Goal: Task Accomplishment & Management: Manage account settings

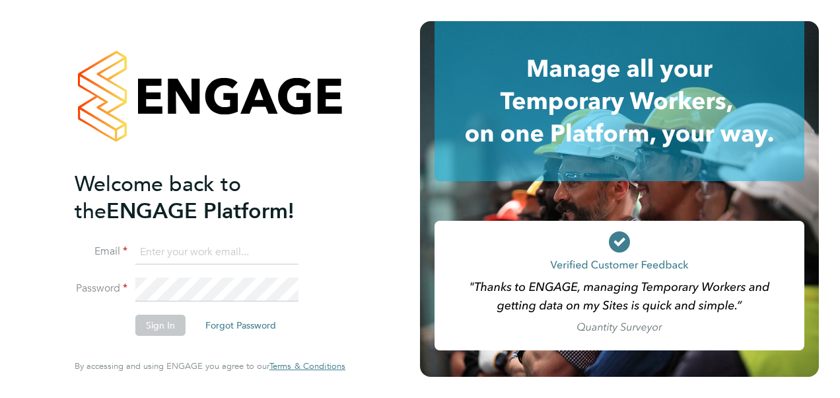
click at [154, 248] on input at bounding box center [216, 252] width 163 height 24
type input "catherine.rowland@prsjobs.com"
click at [169, 326] on button "Sign In" at bounding box center [160, 324] width 50 height 21
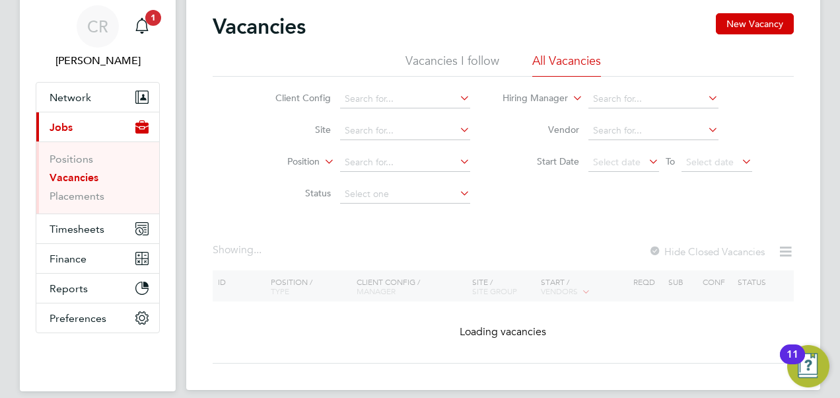
scroll to position [66, 0]
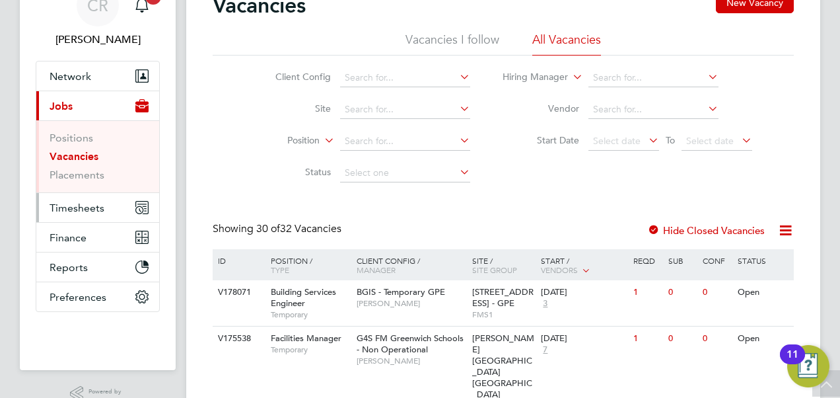
click at [77, 216] on button "Timesheets" at bounding box center [97, 207] width 123 height 29
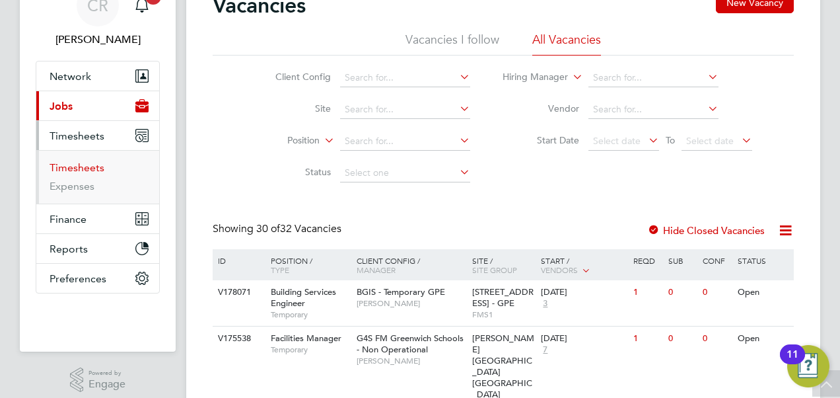
click at [73, 161] on link "Timesheets" at bounding box center [77, 167] width 55 height 13
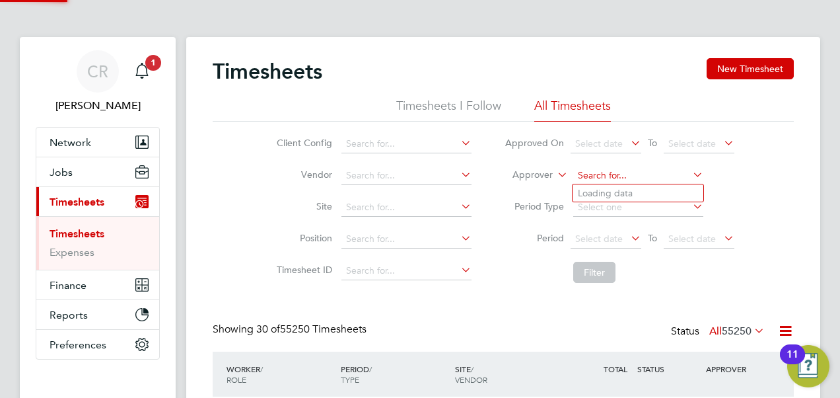
click at [611, 169] on input at bounding box center [638, 175] width 130 height 18
click at [601, 186] on li "Samuel Clac ker" at bounding box center [638, 193] width 131 height 18
type input "Samuel Clacker"
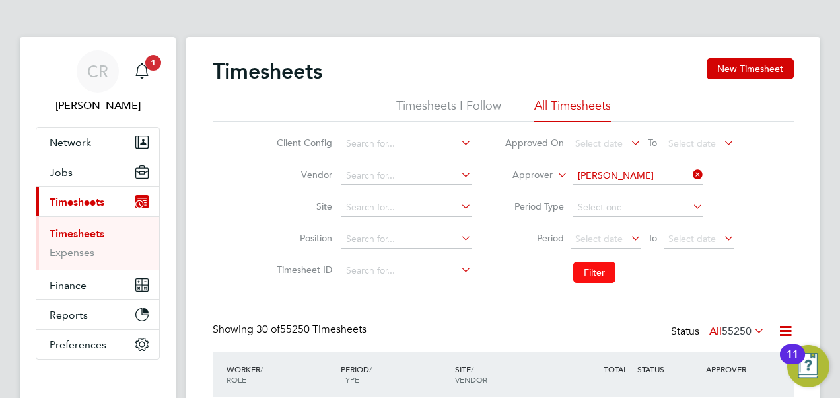
click at [602, 278] on button "Filter" at bounding box center [594, 271] width 42 height 21
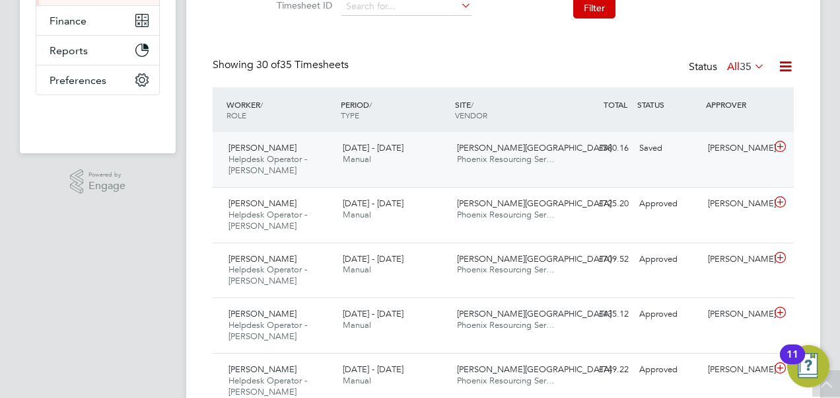
click at [643, 155] on div "Saved" at bounding box center [668, 148] width 69 height 22
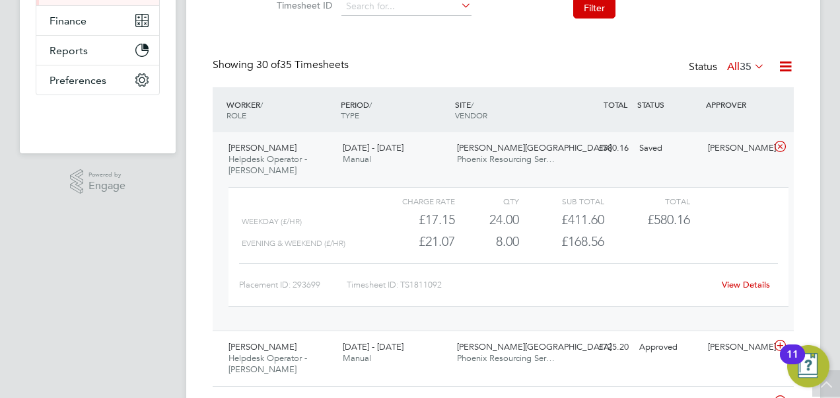
click at [743, 283] on link "View Details" at bounding box center [746, 284] width 48 height 11
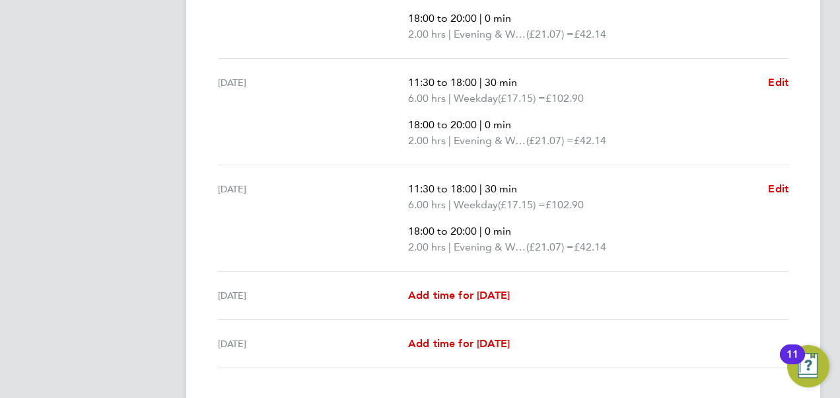
scroll to position [720, 0]
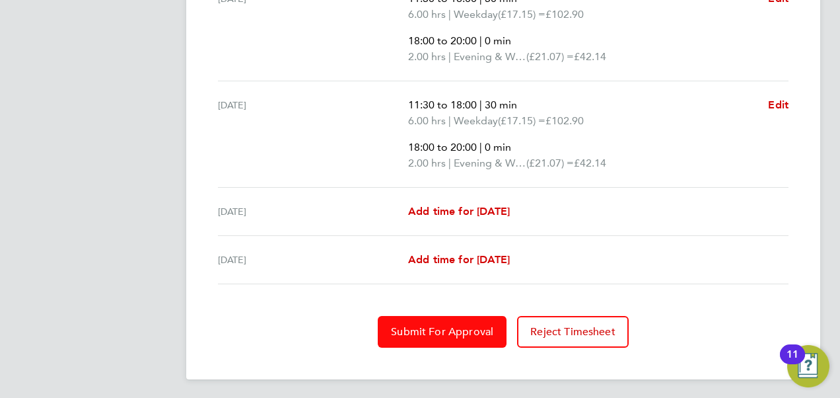
click at [458, 336] on button "Submit For Approval" at bounding box center [442, 332] width 129 height 32
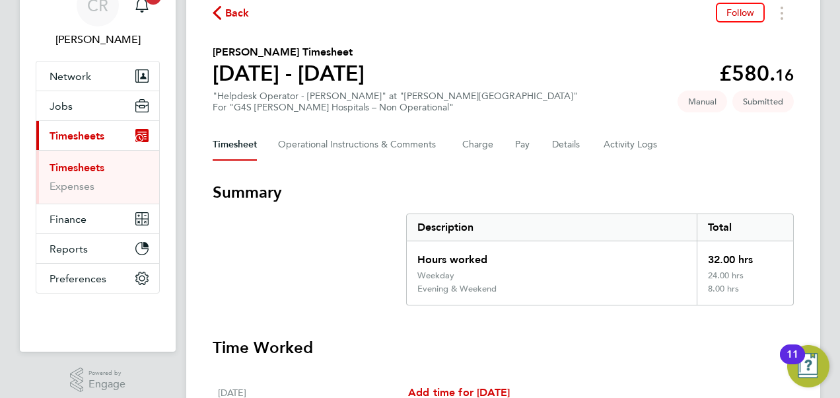
scroll to position [66, 0]
click at [395, 149] on Comments-tab "Operational Instructions & Comments" at bounding box center [359, 145] width 163 height 32
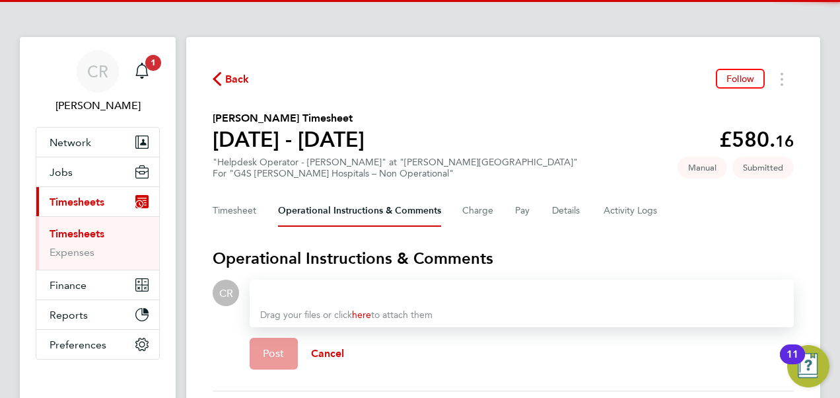
scroll to position [118, 0]
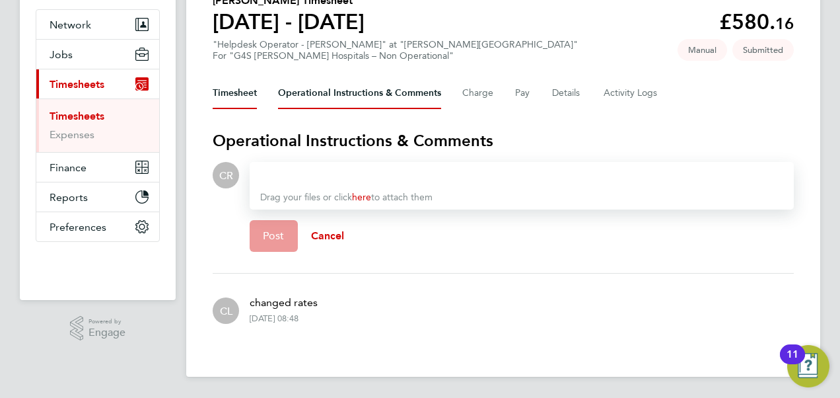
click at [232, 98] on button "Timesheet" at bounding box center [235, 93] width 44 height 32
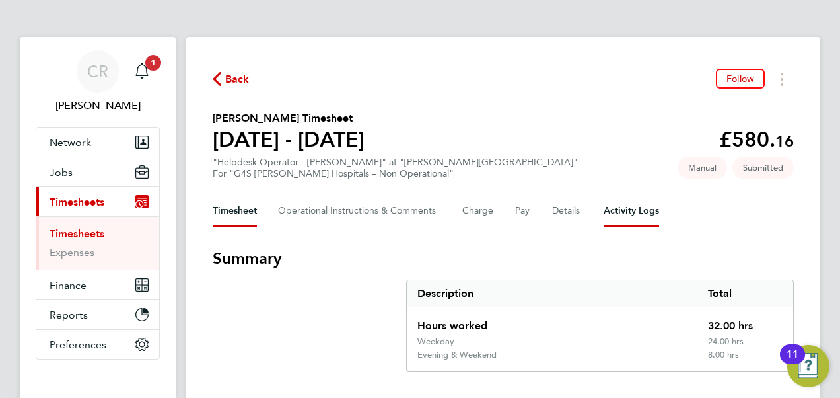
click at [615, 211] on Logs-tab "Activity Logs" at bounding box center [631, 211] width 55 height 32
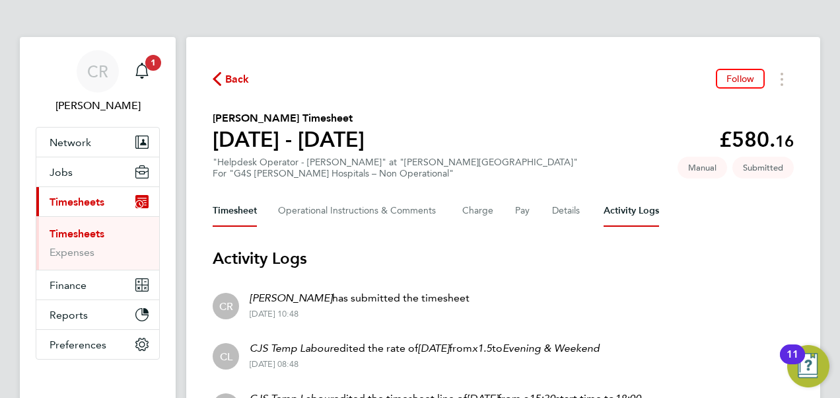
click at [215, 203] on button "Timesheet" at bounding box center [235, 211] width 44 height 32
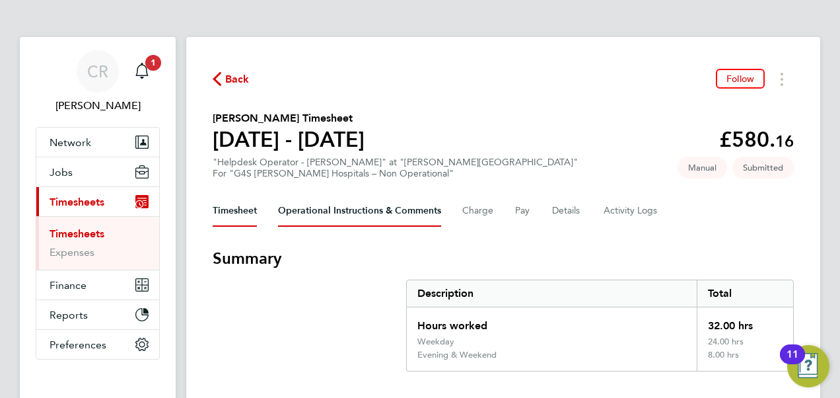
click at [354, 203] on Comments-tab "Operational Instructions & Comments" at bounding box center [359, 211] width 163 height 32
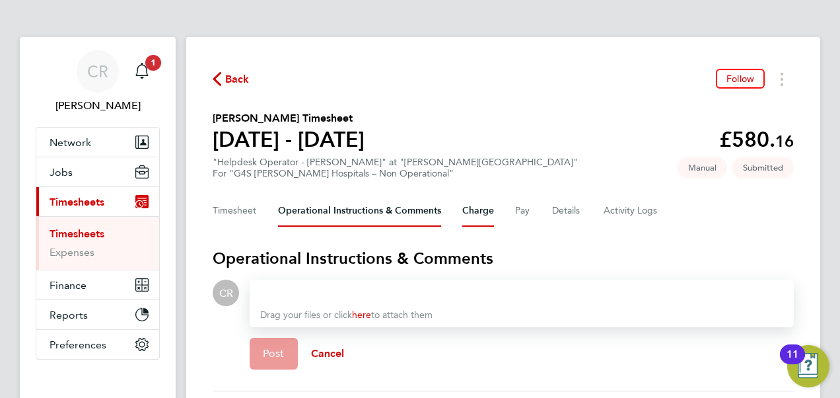
click at [487, 210] on button "Charge" at bounding box center [478, 211] width 32 height 32
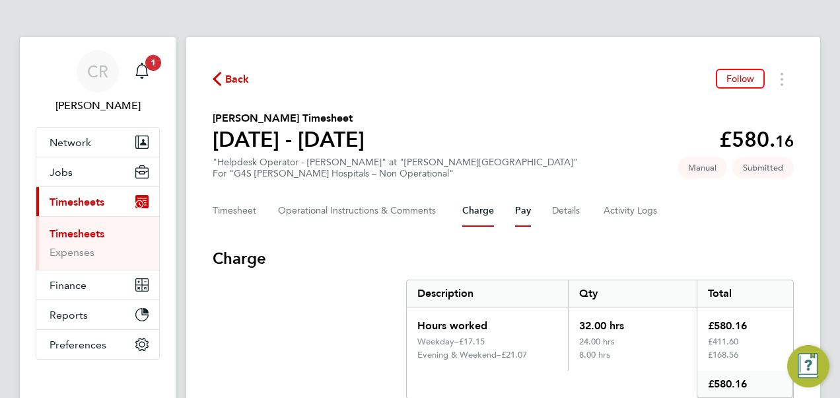
click at [527, 210] on button "Pay" at bounding box center [523, 211] width 16 height 32
click at [569, 216] on button "Details" at bounding box center [567, 211] width 30 height 32
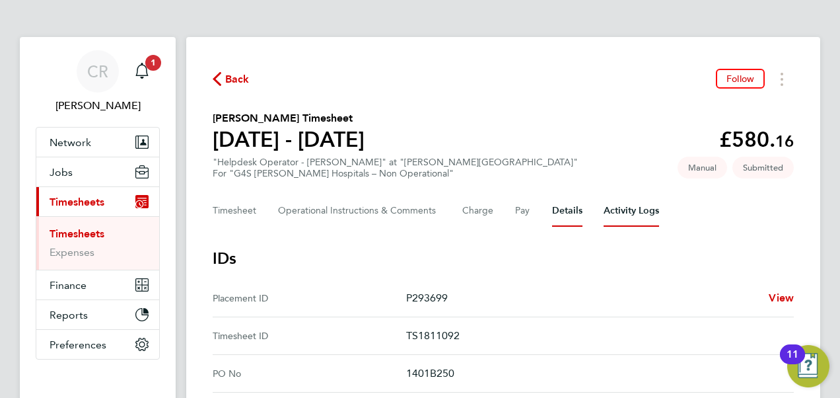
click at [621, 214] on Logs-tab "Activity Logs" at bounding box center [631, 211] width 55 height 32
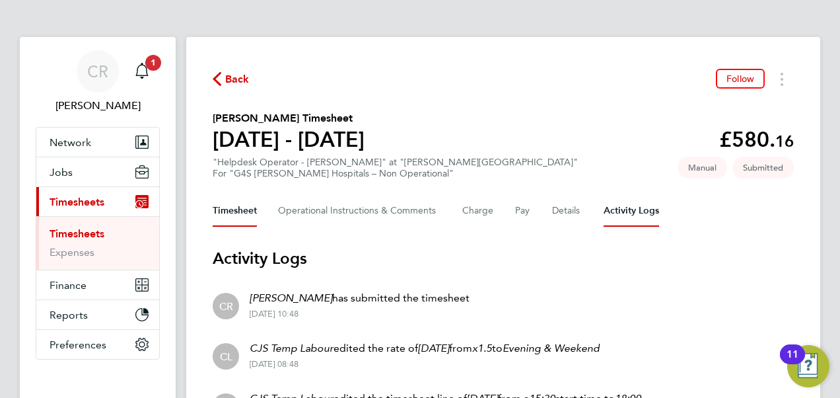
click at [246, 208] on button "Timesheet" at bounding box center [235, 211] width 44 height 32
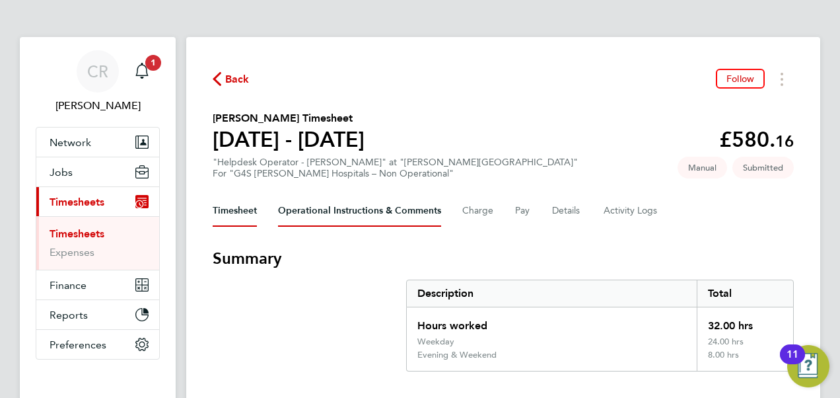
click at [339, 214] on Comments-tab "Operational Instructions & Comments" at bounding box center [359, 211] width 163 height 32
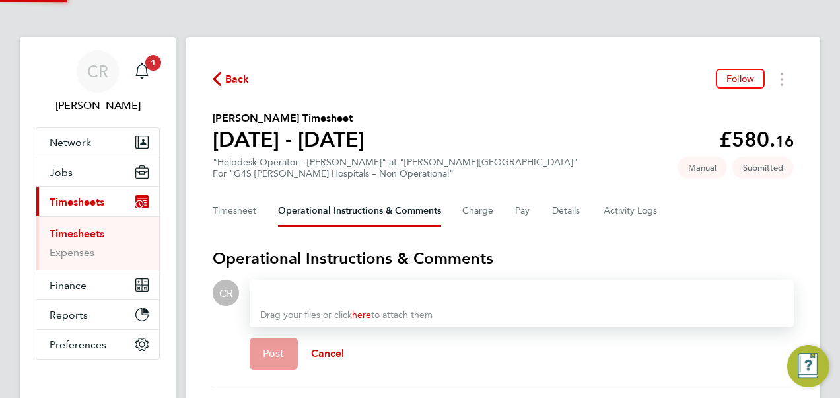
scroll to position [118, 0]
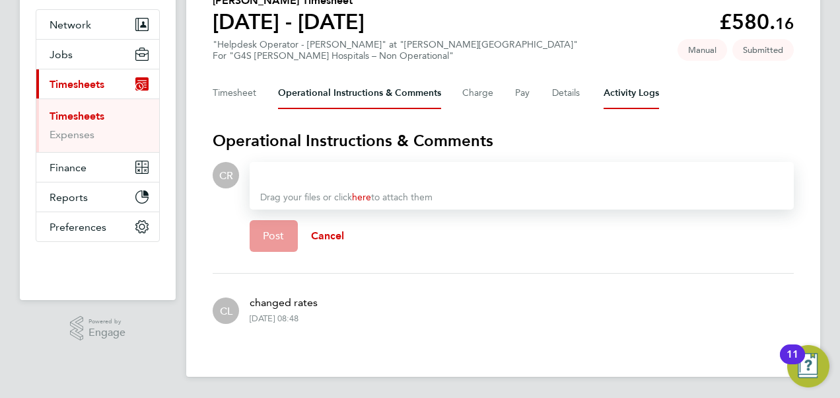
click at [616, 96] on Logs-tab "Activity Logs" at bounding box center [631, 93] width 55 height 32
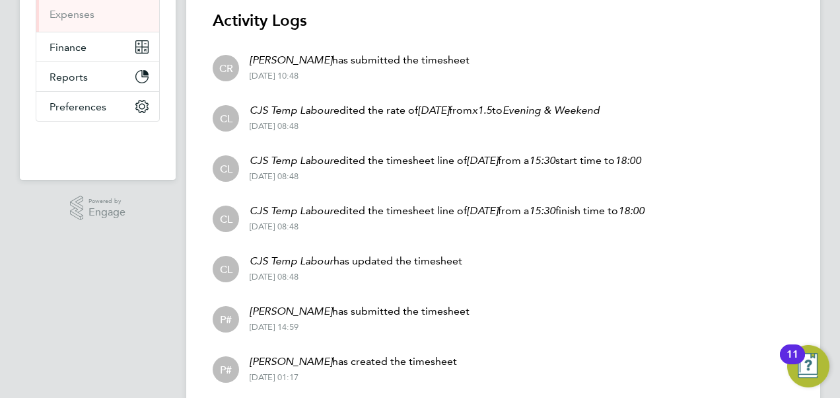
scroll to position [153, 0]
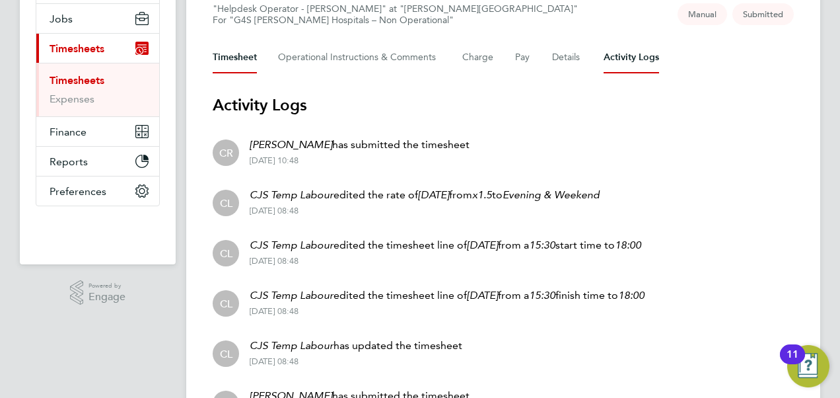
click at [225, 53] on button "Timesheet" at bounding box center [235, 58] width 44 height 32
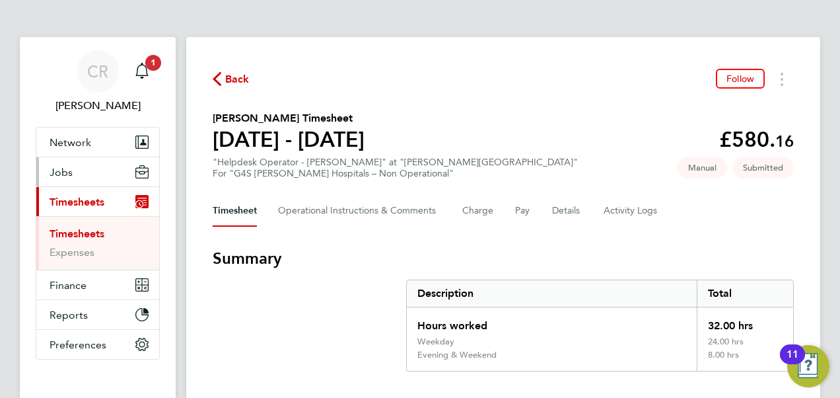
click at [69, 172] on span "Jobs" at bounding box center [61, 172] width 23 height 13
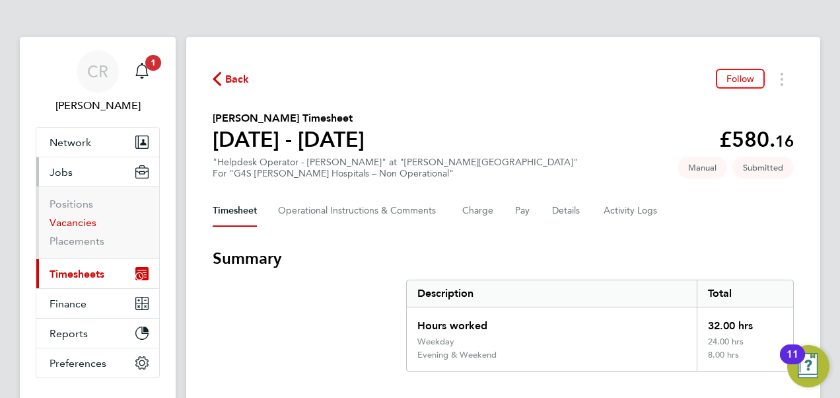
click at [82, 222] on link "Vacancies" at bounding box center [73, 222] width 47 height 13
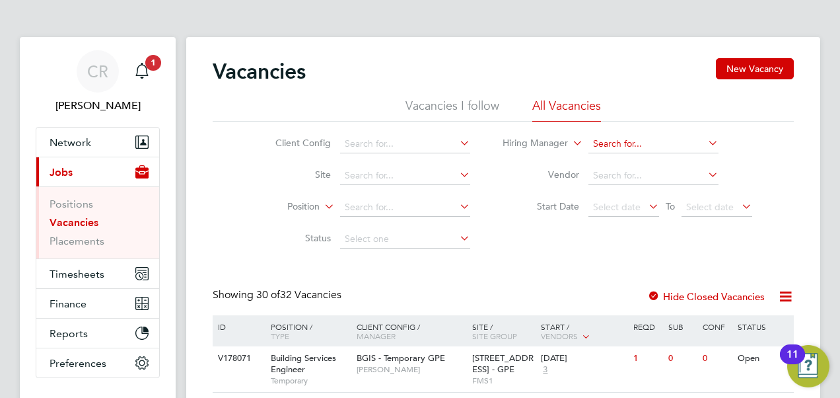
click at [621, 139] on input at bounding box center [653, 144] width 130 height 18
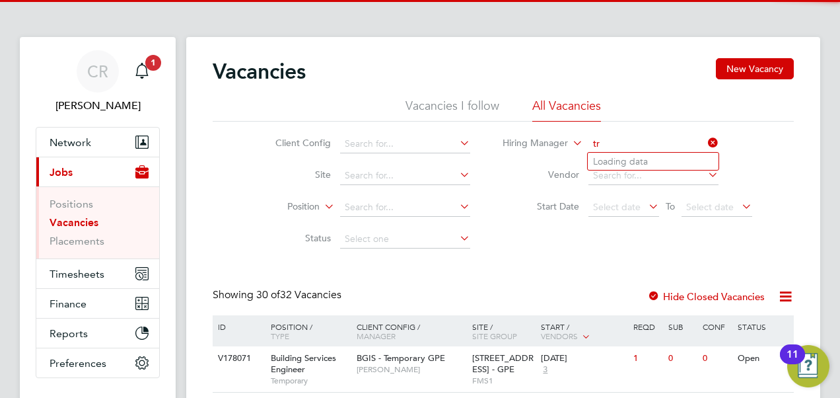
type input "t"
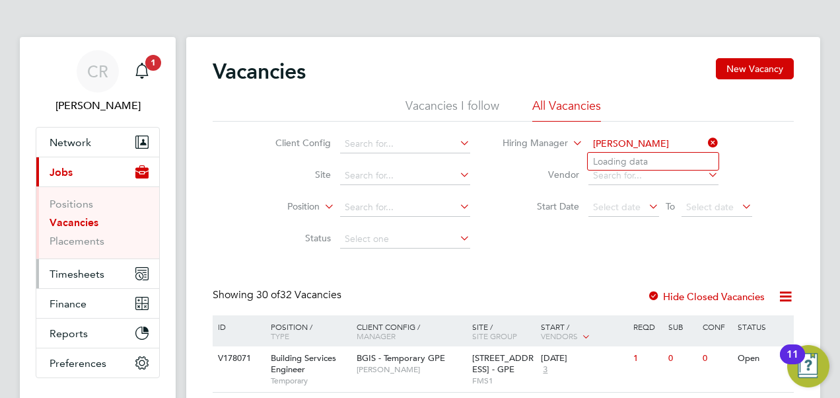
type input "samuel clacker"
click at [78, 276] on span "Timesheets" at bounding box center [77, 273] width 55 height 13
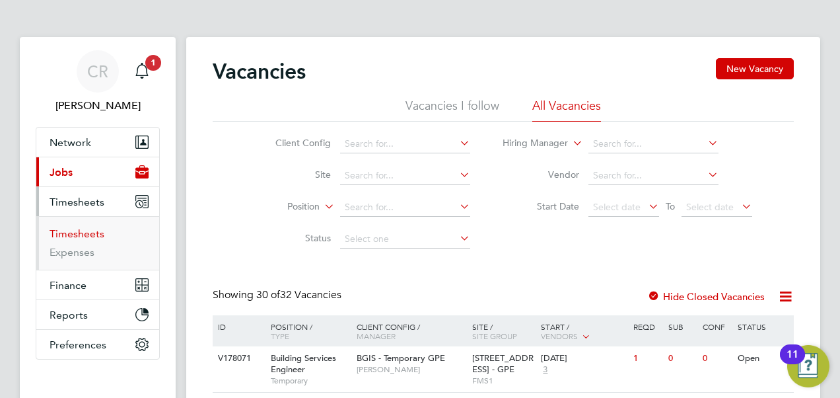
click at [82, 232] on link "Timesheets" at bounding box center [77, 233] width 55 height 13
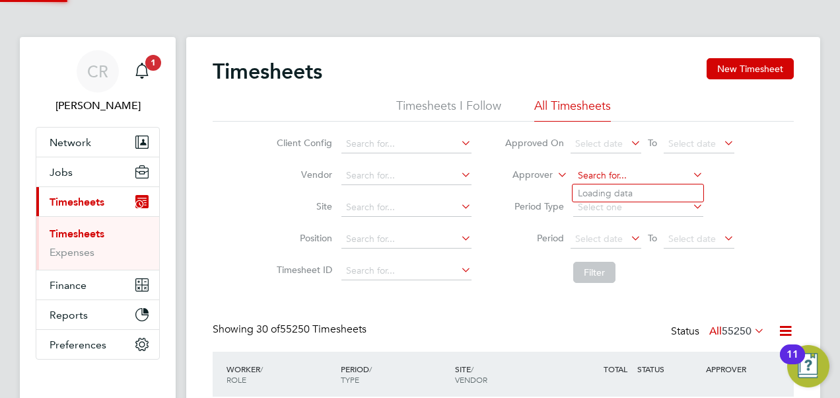
click at [584, 174] on input at bounding box center [638, 175] width 130 height 18
click at [596, 191] on b "Samuel" at bounding box center [616, 193] width 77 height 11
type input "Samuel Clacker"
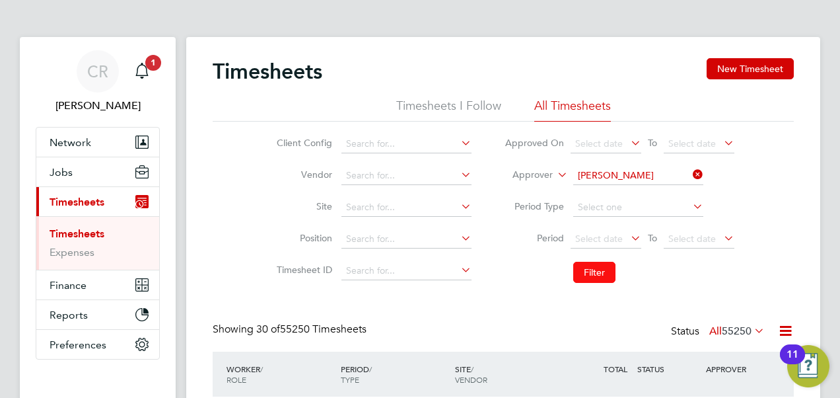
click at [598, 281] on button "Filter" at bounding box center [594, 271] width 42 height 21
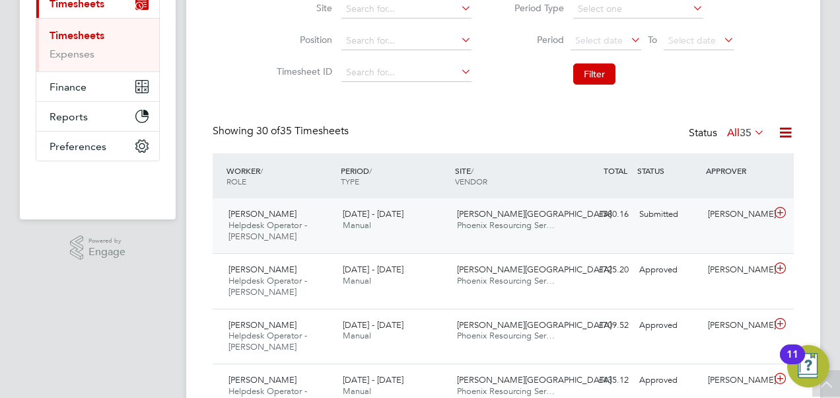
click at [734, 222] on div "Samuel Clacker" at bounding box center [737, 214] width 69 height 22
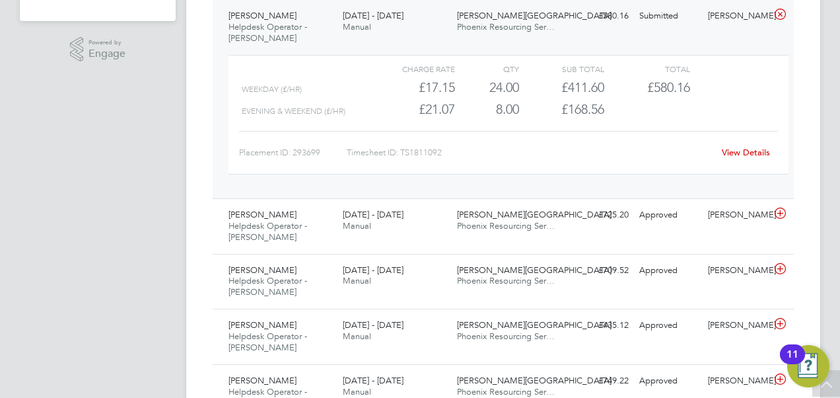
click at [729, 148] on link "View Details" at bounding box center [746, 152] width 48 height 11
